Goal: Task Accomplishment & Management: Use online tool/utility

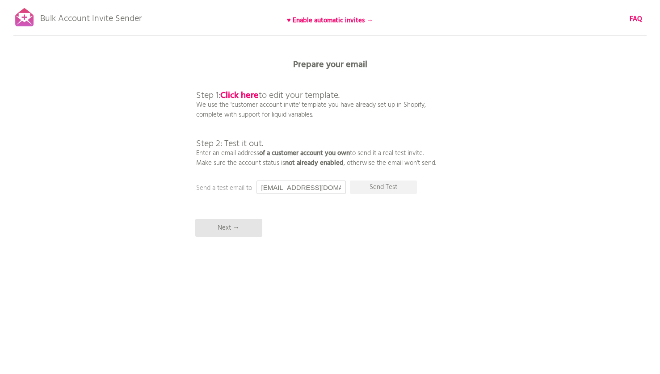
click at [305, 183] on input "[EMAIL_ADDRESS][DOMAIN_NAME]" at bounding box center [300, 186] width 89 height 13
paste input "[EMAIL_ADDRESS]"
click at [393, 188] on p "Send Test" at bounding box center [383, 186] width 67 height 13
click at [509, 134] on div "Bulk Account Invite Sender ♥ Enable automatic invites → FAQ Synced all customer…" at bounding box center [330, 156] width 660 height 313
click at [482, 153] on div "Bulk Account Invite Sender ♥ Enable automatic invites → FAQ Synced all customer…" at bounding box center [330, 156] width 660 height 313
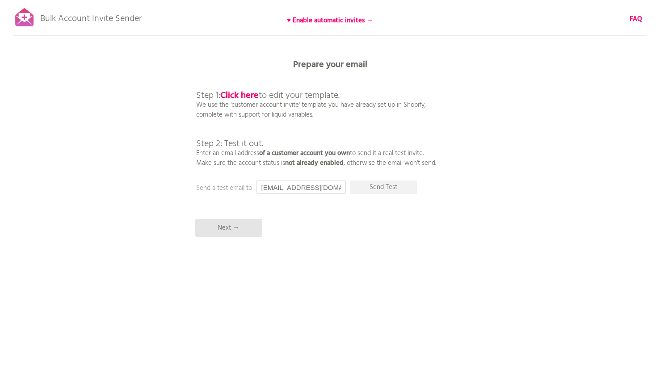
click at [304, 184] on input "[EMAIL_ADDRESS][DOMAIN_NAME]" at bounding box center [300, 186] width 89 height 13
type input "[EMAIL_ADDRESS][DOMAIN_NAME]"
click at [368, 189] on p "Send Test" at bounding box center [383, 186] width 67 height 13
click at [398, 184] on p "Send Test" at bounding box center [383, 186] width 67 height 13
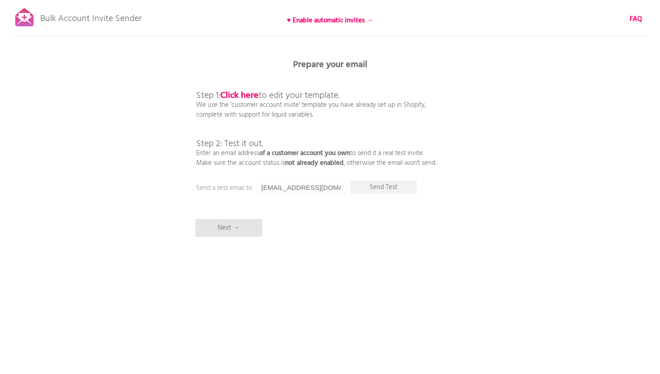
click at [389, 203] on div "Bulk Account Invite Sender ♥ Enable automatic invites → FAQ Synced all customer…" at bounding box center [330, 156] width 660 height 313
click at [392, 187] on p "Send Test" at bounding box center [383, 186] width 67 height 13
click at [383, 187] on p "Send Test" at bounding box center [383, 186] width 67 height 13
